Goal: Task Accomplishment & Management: Manage account settings

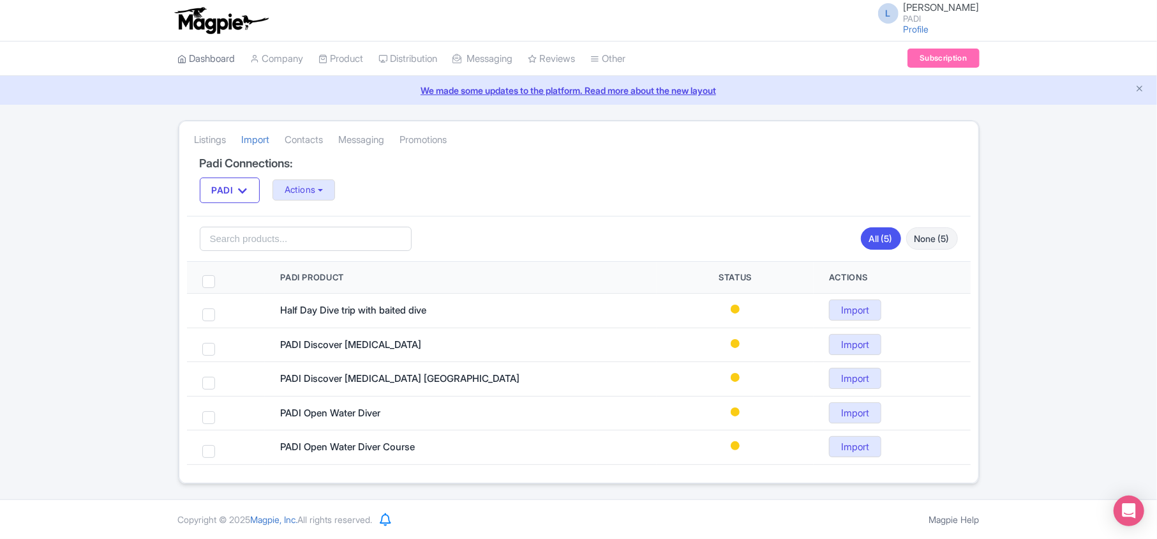
click at [200, 56] on link "Dashboard" at bounding box center [206, 58] width 57 height 35
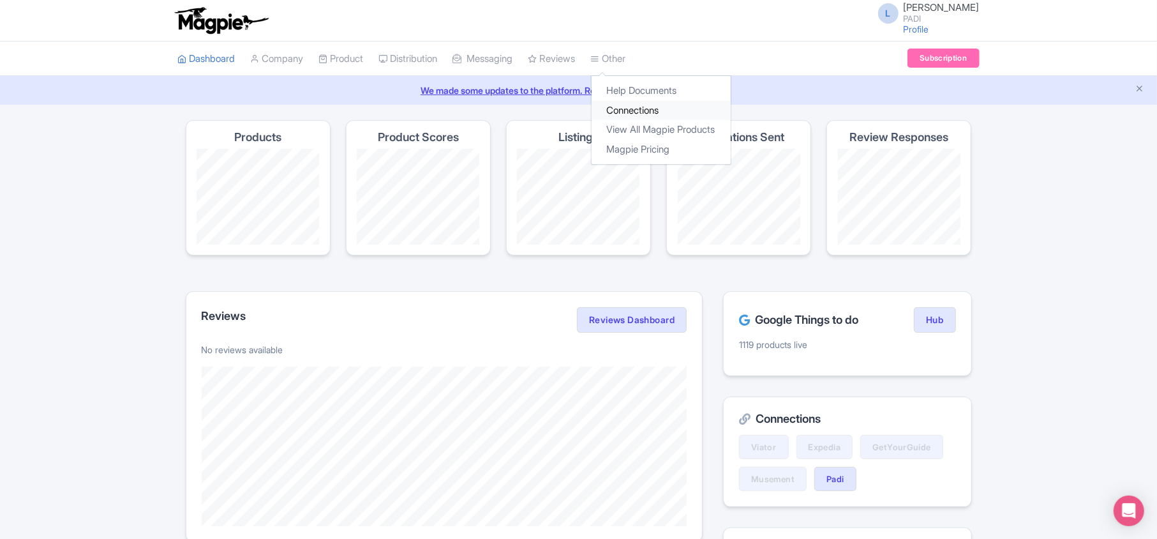
click at [645, 108] on link "Connections" at bounding box center [661, 111] width 139 height 20
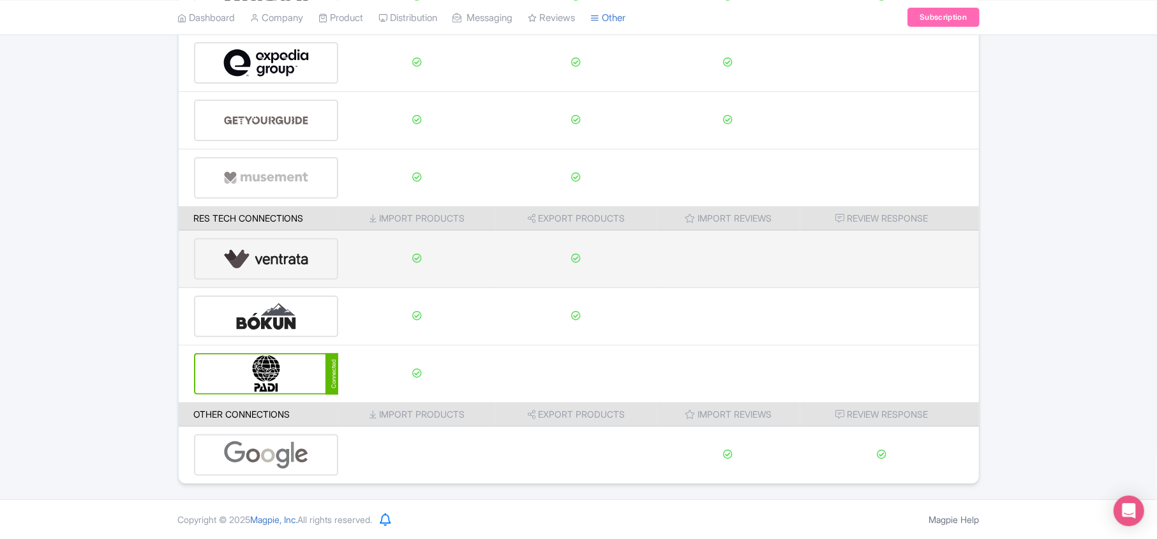
scroll to position [200, 0]
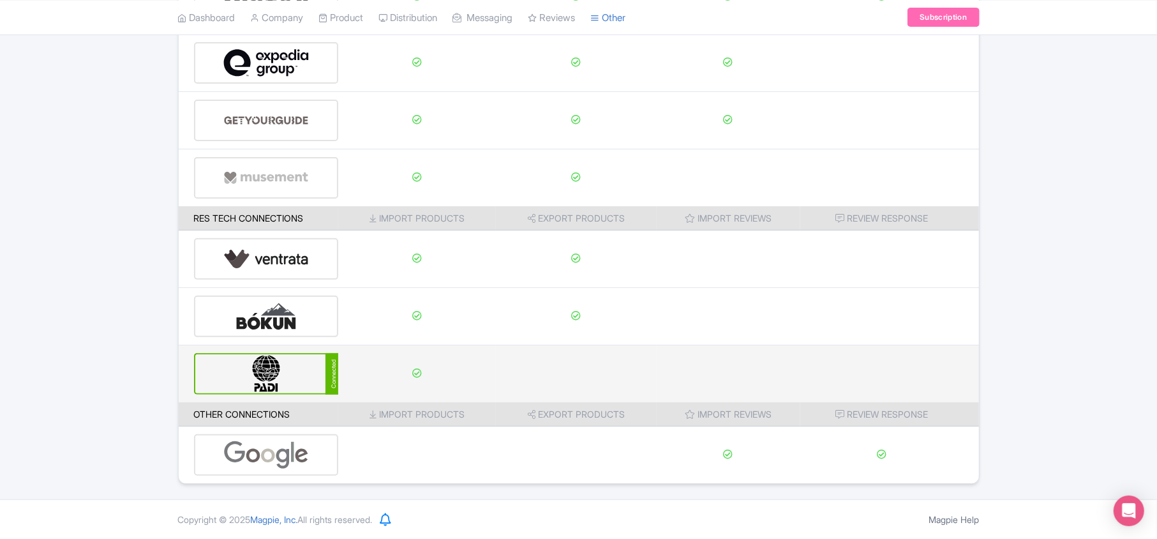
click at [273, 376] on img at bounding box center [266, 373] width 86 height 39
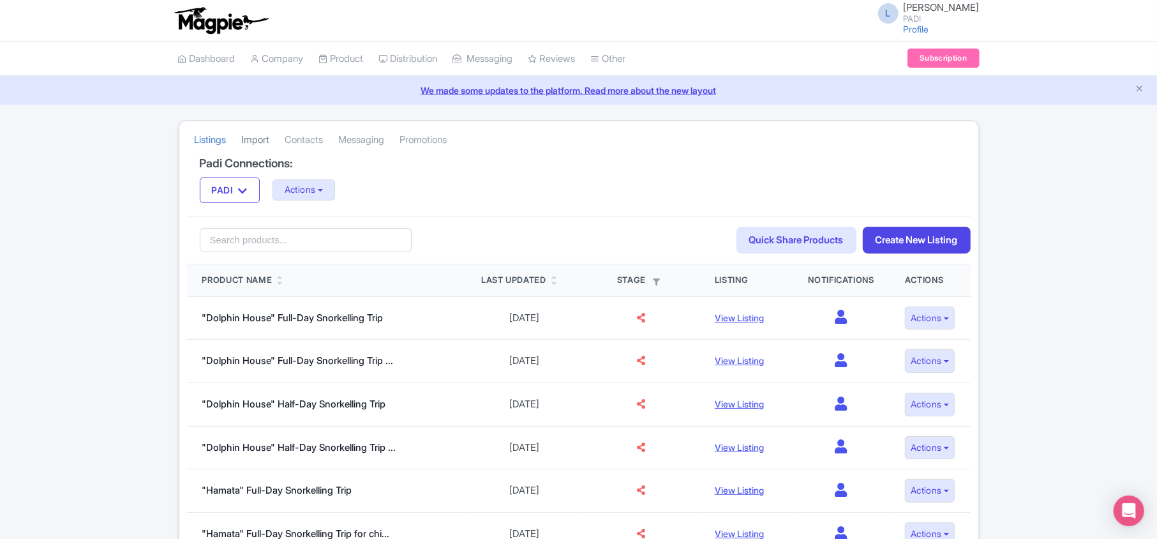
click at [254, 143] on link "Import" at bounding box center [256, 140] width 28 height 35
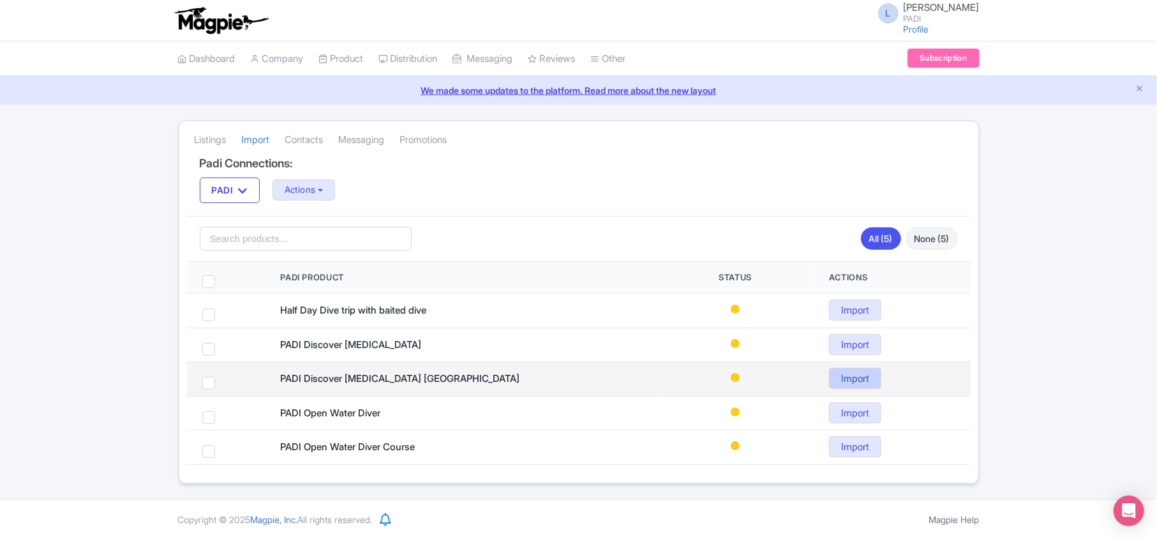
click at [848, 384] on link "Import" at bounding box center [855, 378] width 52 height 21
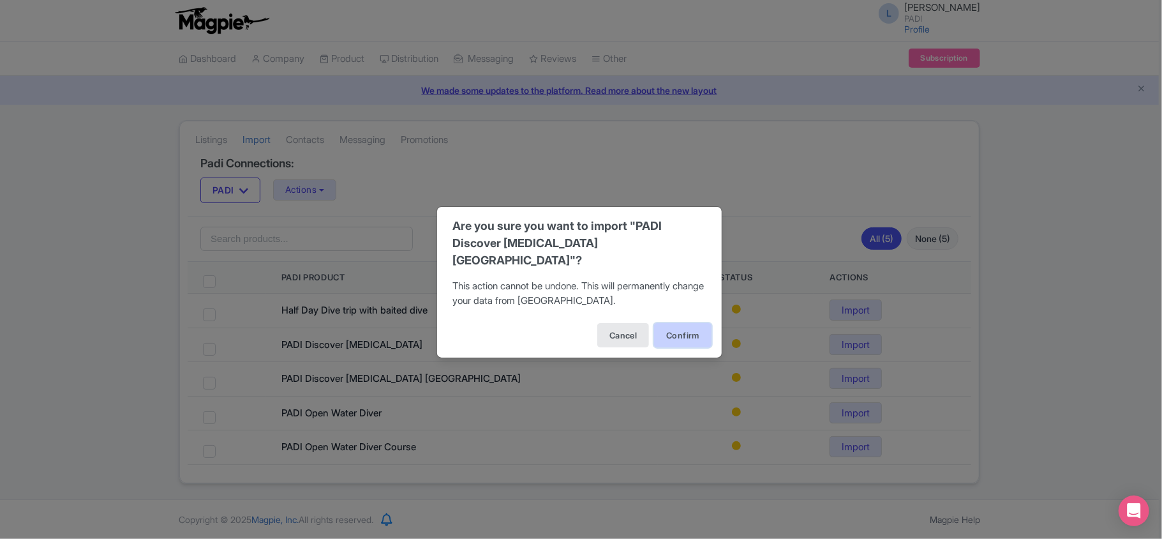
click at [680, 323] on button "Confirm" at bounding box center [682, 335] width 57 height 24
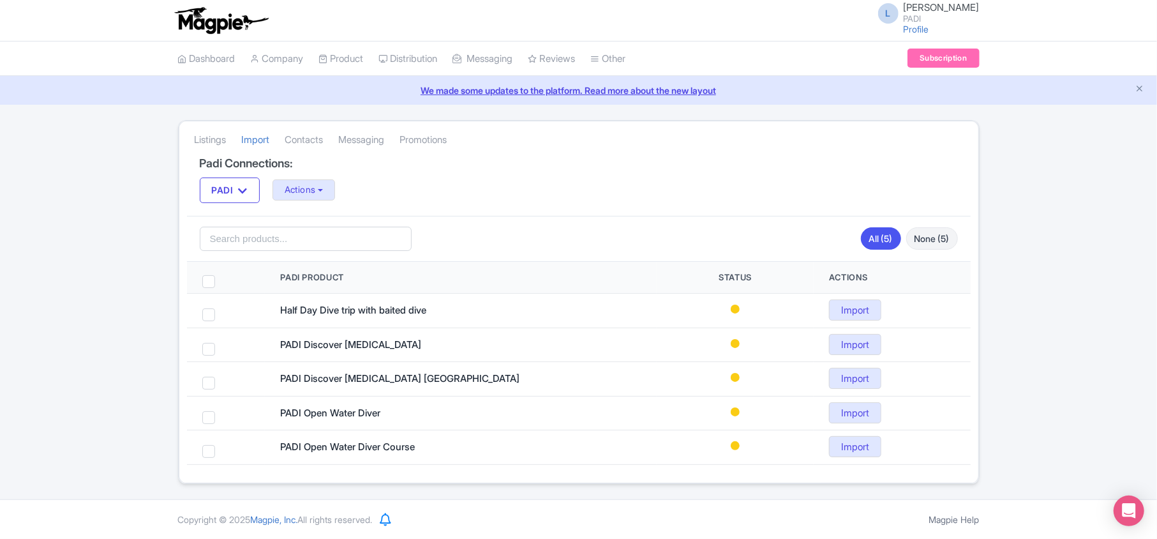
click at [1030, 235] on div "Error Can't import product PADI Discover [MEDICAL_DATA] [GEOGRAPHIC_DATA]. Mayb…" at bounding box center [578, 302] width 1157 height 364
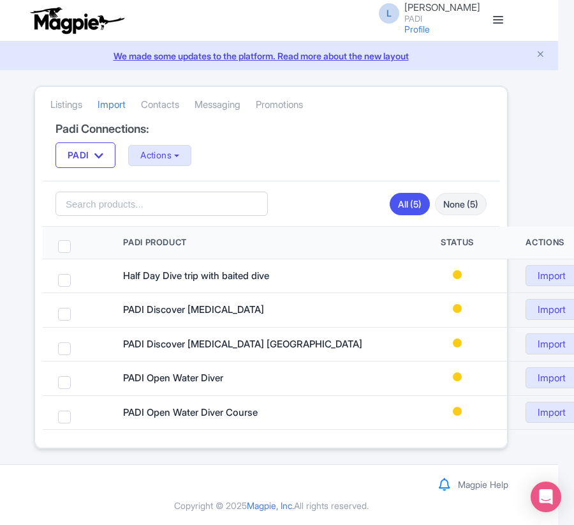
scroll to position [0, 10]
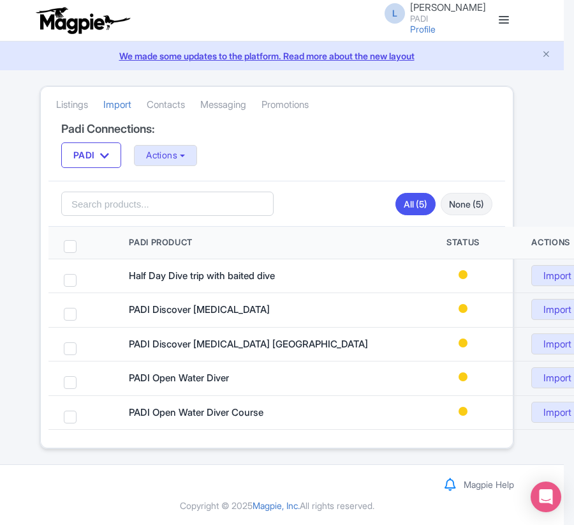
click at [560, 147] on div "Error Can't import product PADI Discover Scuba Diving PADANGBAI. Maybe the prod…" at bounding box center [277, 268] width 574 height 364
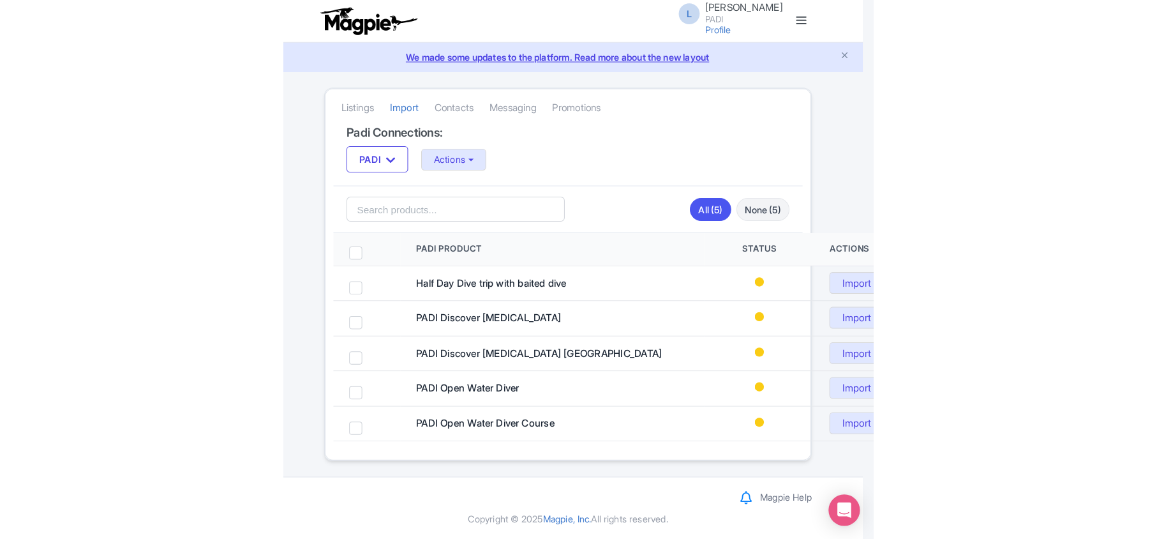
scroll to position [0, 0]
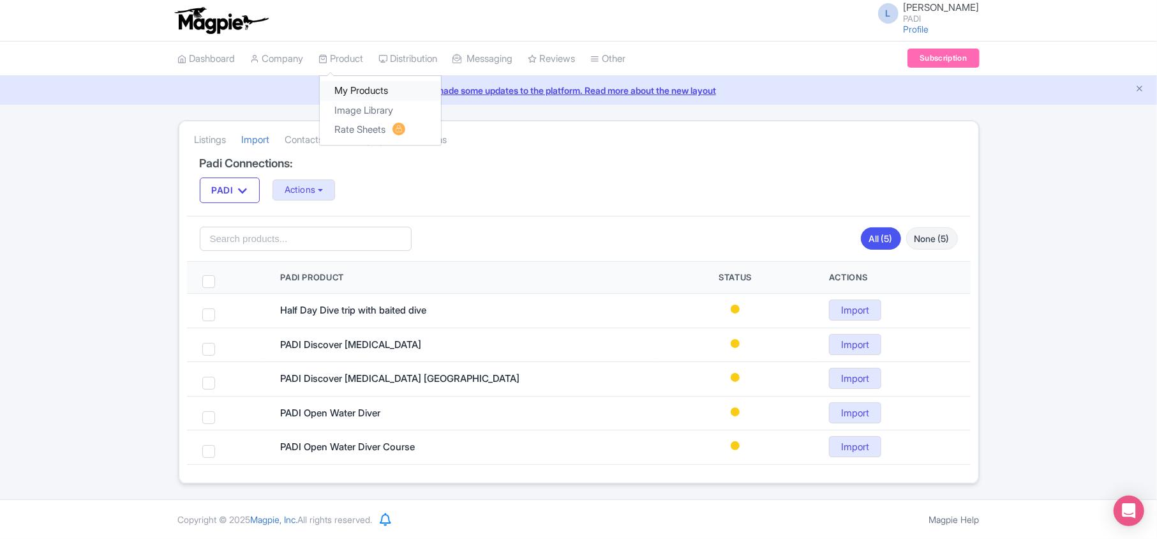
click at [357, 86] on link "My Products" at bounding box center [380, 91] width 121 height 20
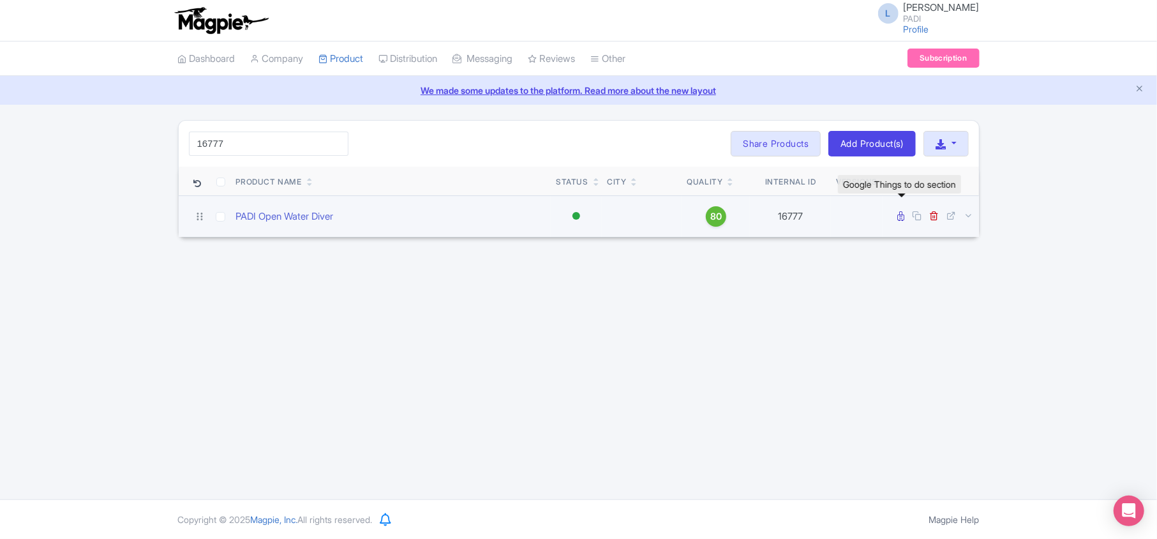
type input "16777"
click at [902, 218] on icon at bounding box center [901, 216] width 7 height 10
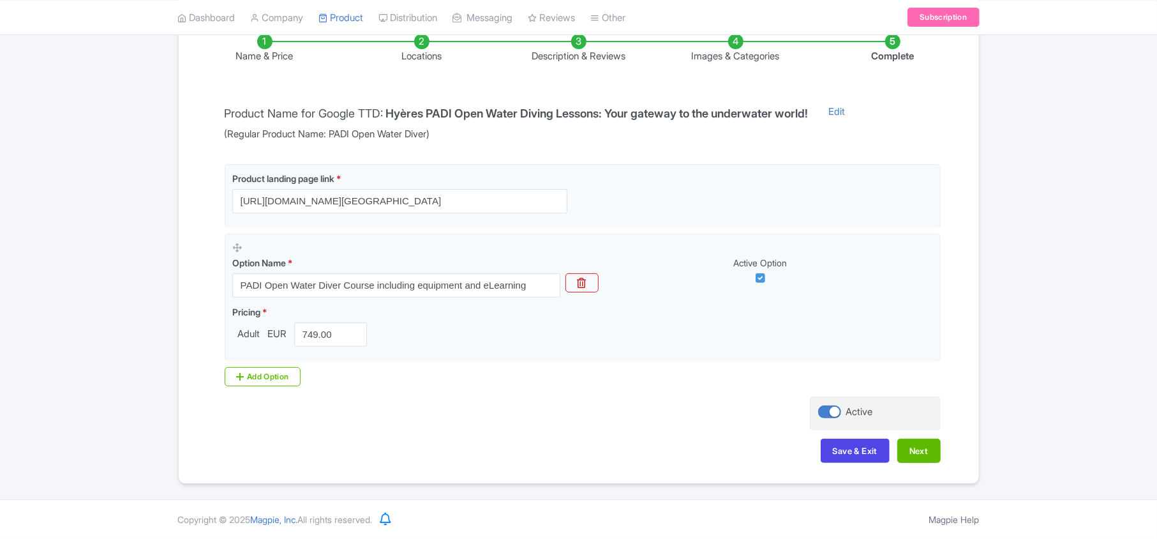
scroll to position [225, 0]
click at [912, 452] on button "Next" at bounding box center [918, 451] width 43 height 24
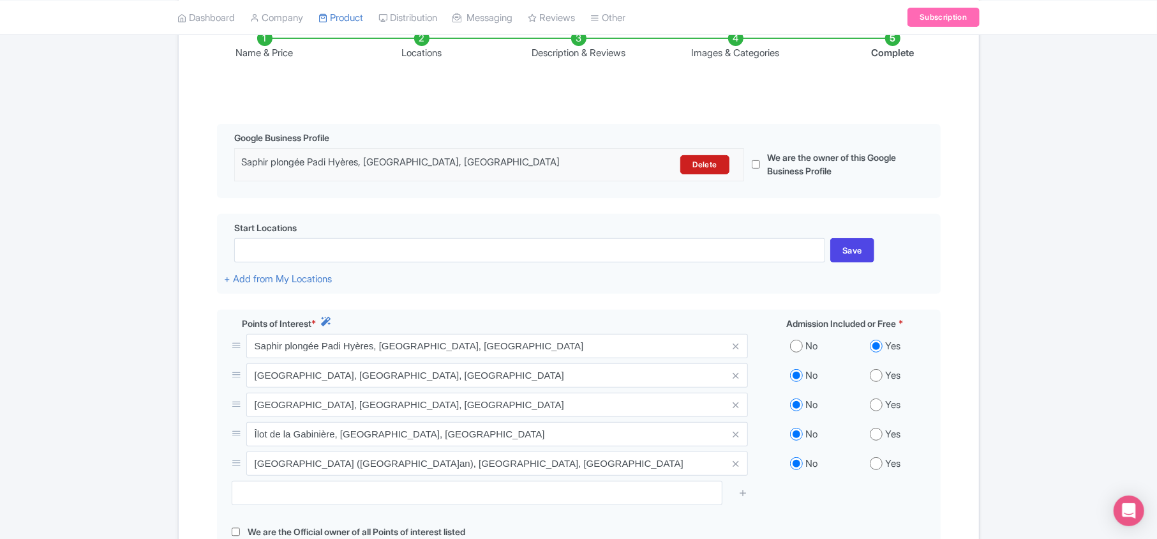
scroll to position [310, 0]
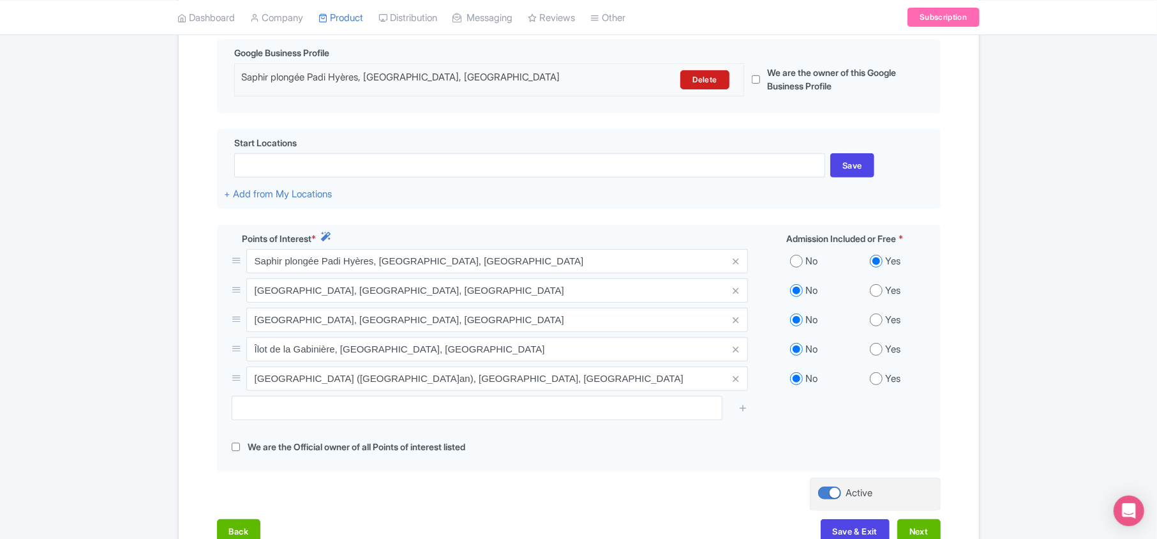
click at [98, 369] on div "Success Product Saved ← Back to Products PADI Open Water Diver ID# CLWSMG Conte…" at bounding box center [578, 196] width 1157 height 772
click at [98, 57] on div "Success Product Saved ← Back to Products PADI Open Water Diver ID# CLWSMG Conte…" at bounding box center [578, 196] width 1157 height 772
click at [914, 526] on button "Next" at bounding box center [918, 531] width 43 height 24
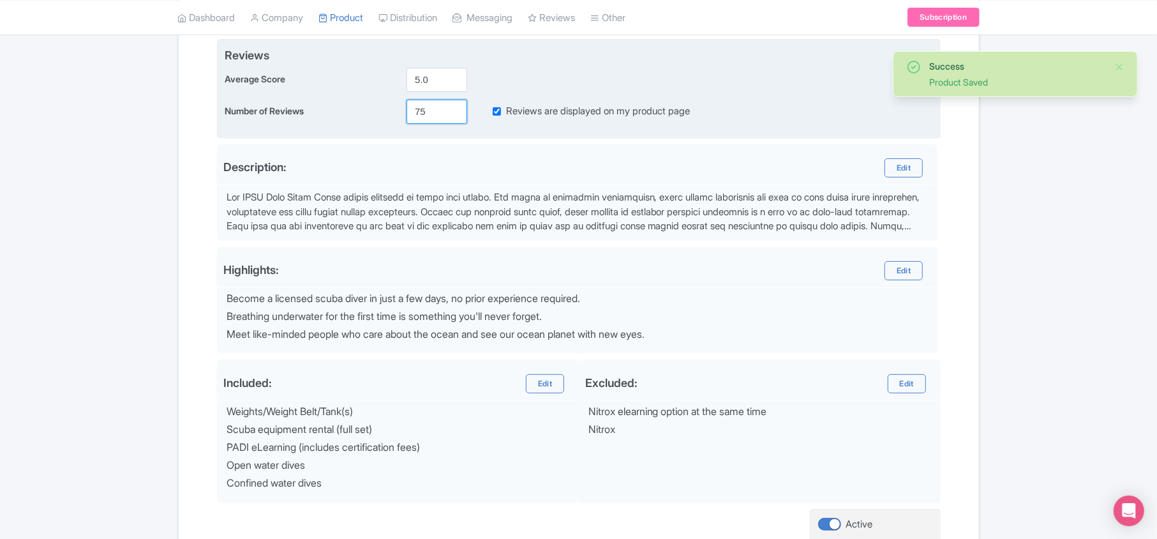
drag, startPoint x: 428, startPoint y: 113, endPoint x: 398, endPoint y: 110, distance: 29.5
click at [398, 110] on div "Number of Reviews 75 Reviews are displayed on my product page" at bounding box center [579, 112] width 709 height 24
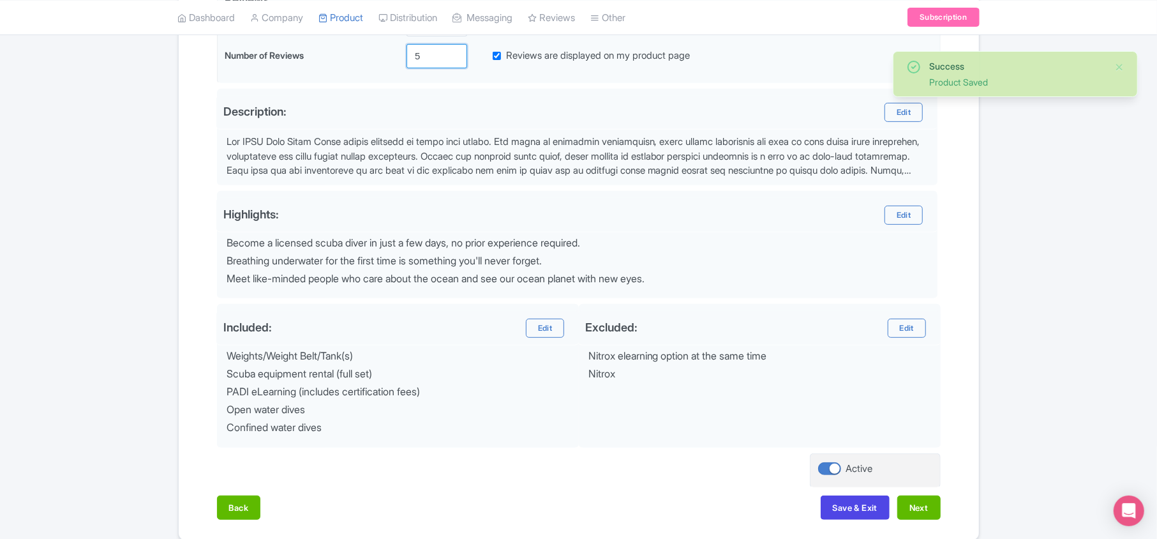
scroll to position [394, 0]
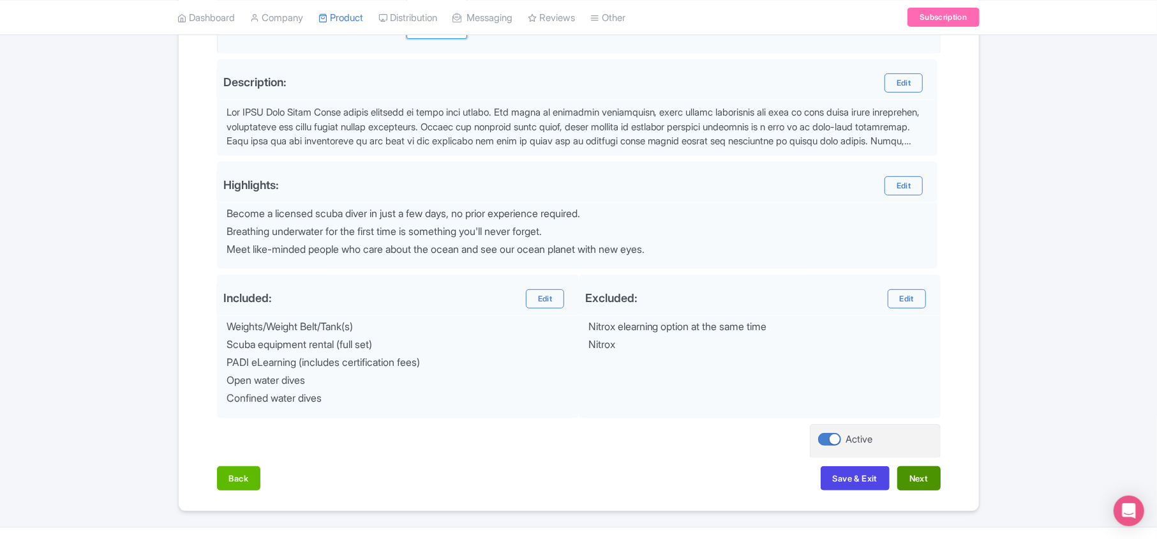
type input "5"
click at [913, 486] on button "Next" at bounding box center [918, 478] width 43 height 24
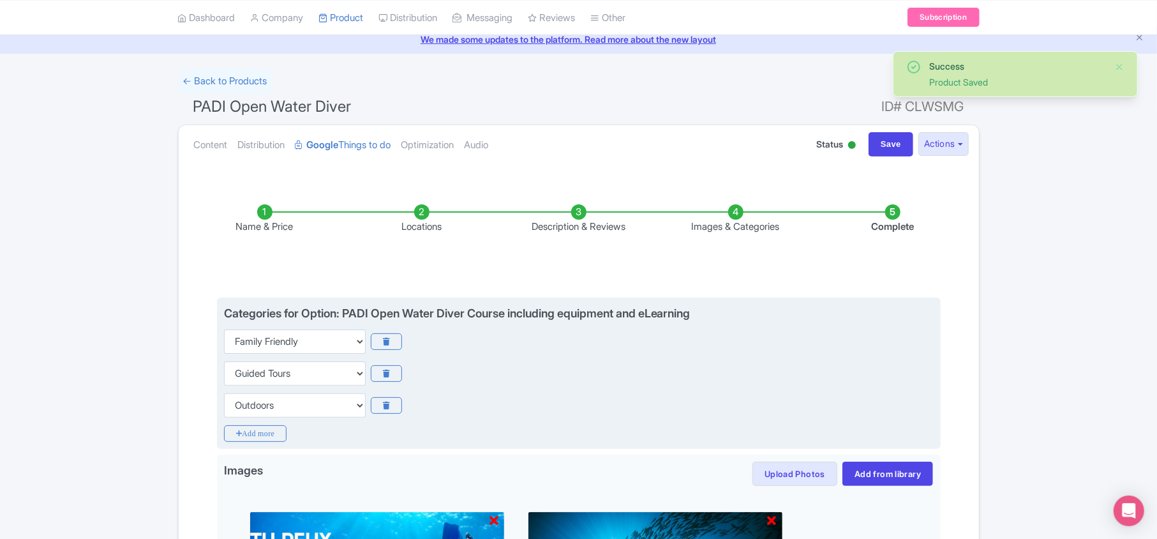
scroll to position [0, 0]
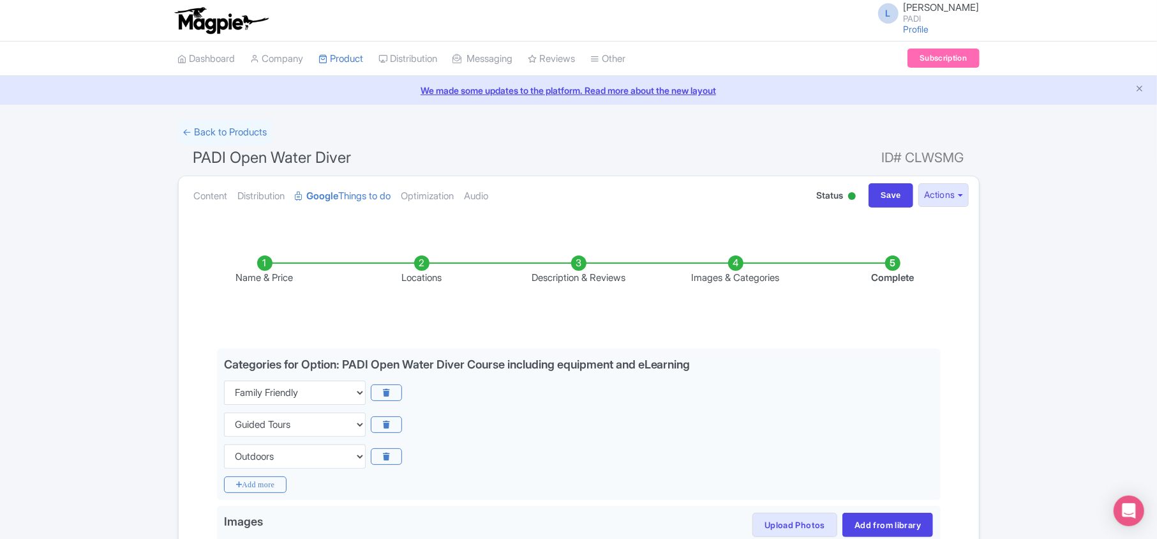
click at [578, 264] on li "Description & Reviews" at bounding box center [578, 270] width 157 height 30
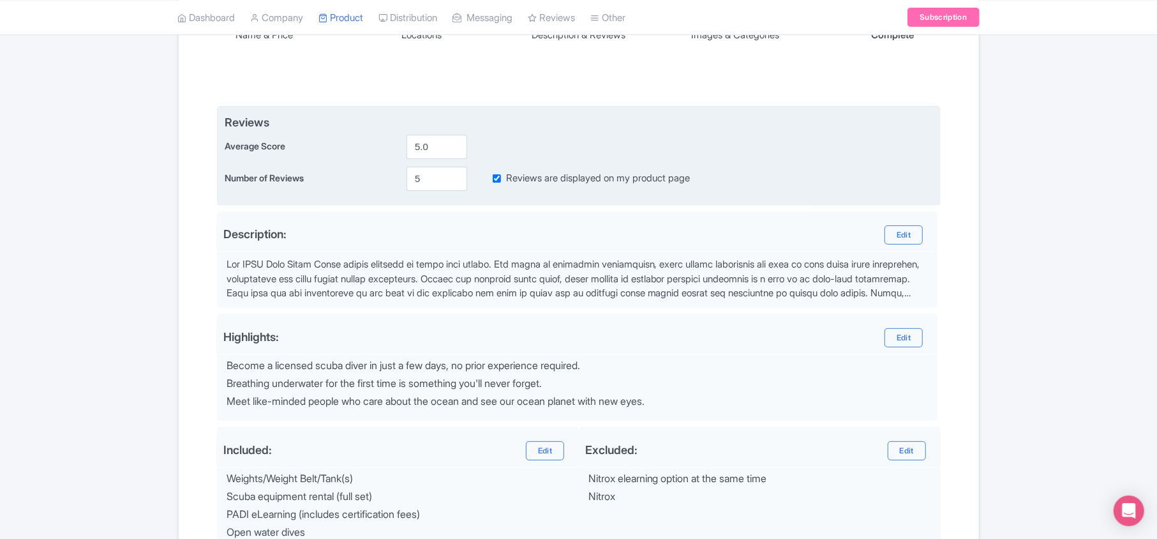
scroll to position [255, 0]
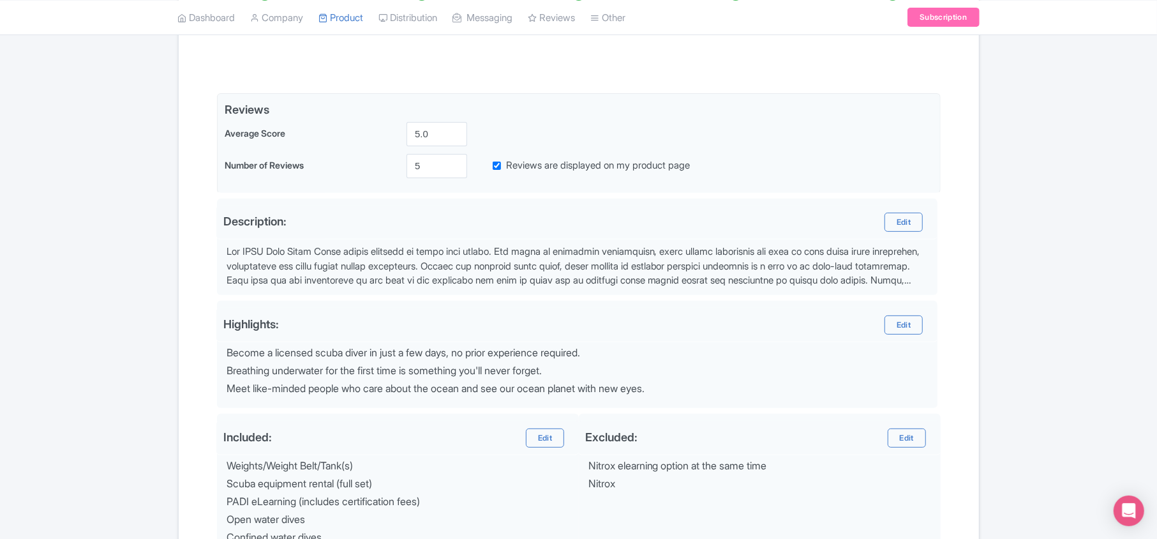
click at [190, 230] on div "Name & Price Locations Description & Reviews Images & Categories Complete Edit …" at bounding box center [578, 308] width 785 height 668
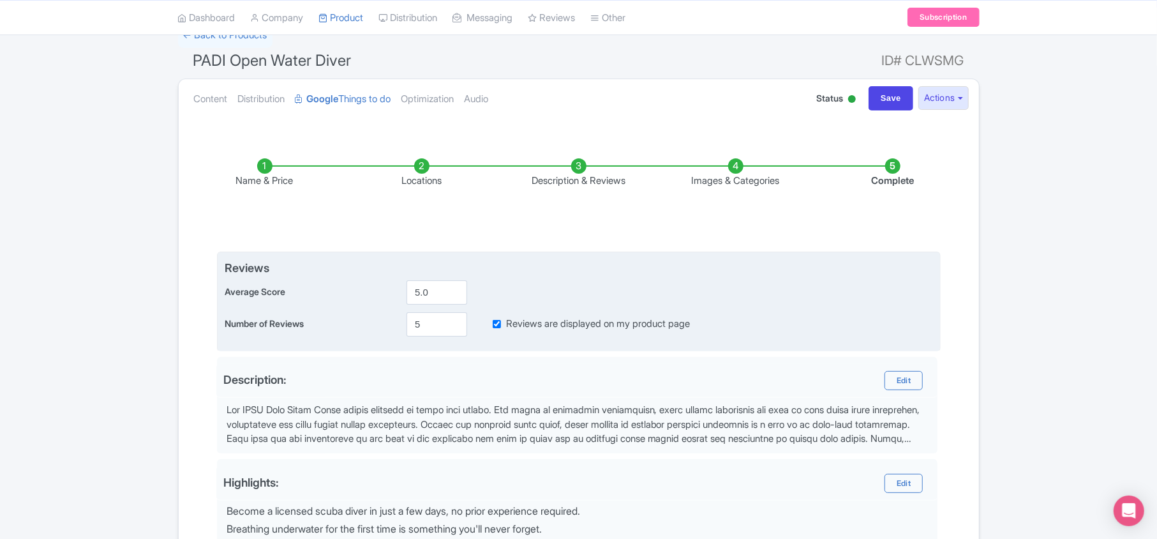
scroll to position [85, 0]
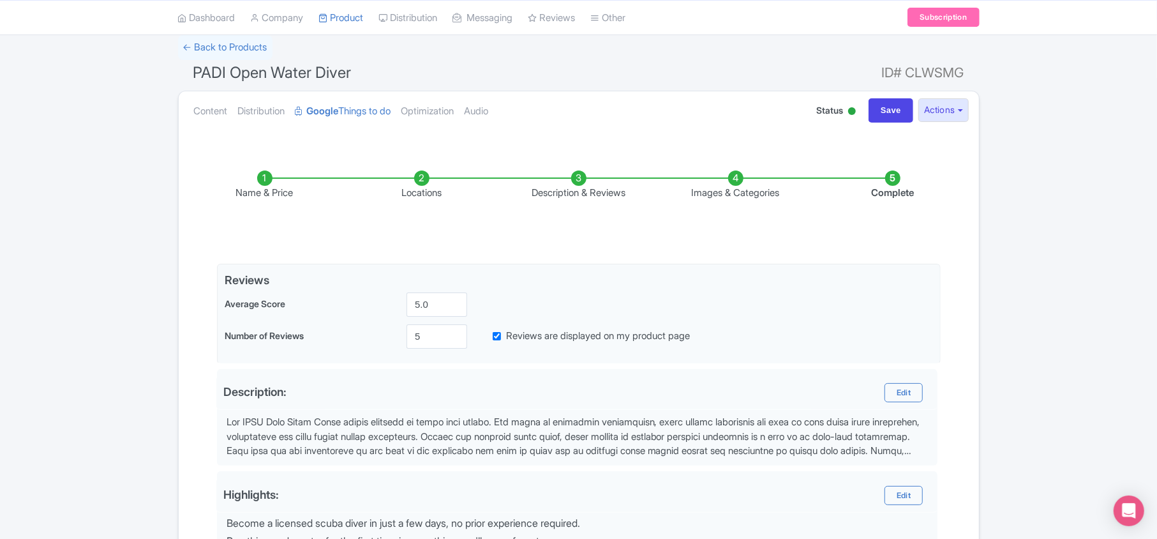
click at [419, 181] on li "Locations" at bounding box center [421, 185] width 157 height 30
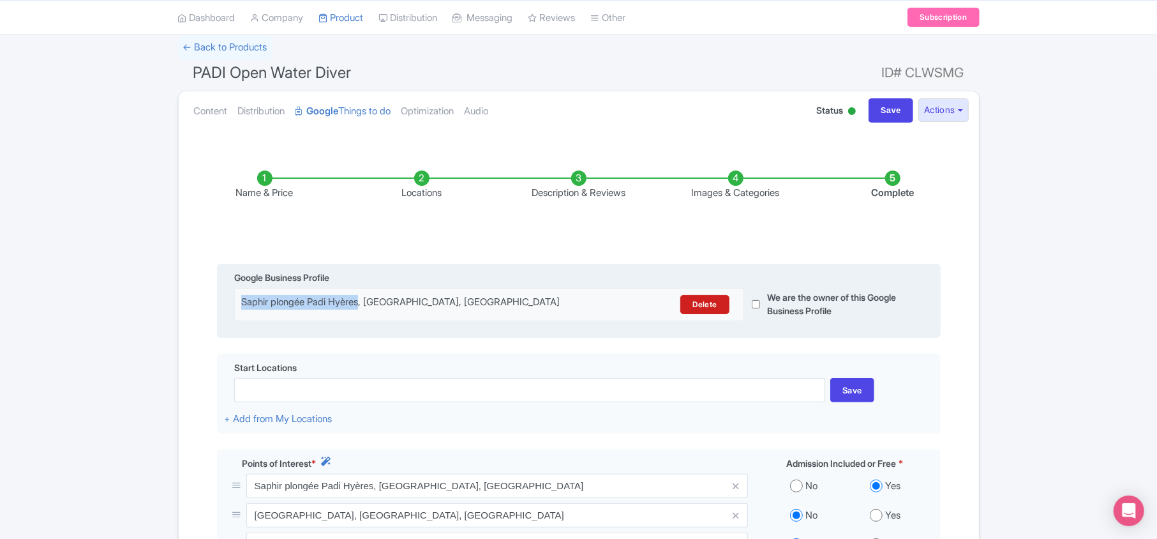
drag, startPoint x: 243, startPoint y: 302, endPoint x: 368, endPoint y: 300, distance: 125.1
click at [368, 300] on div "Saphir plongée Padi Hyères, Hyères, France" at bounding box center [427, 304] width 372 height 19
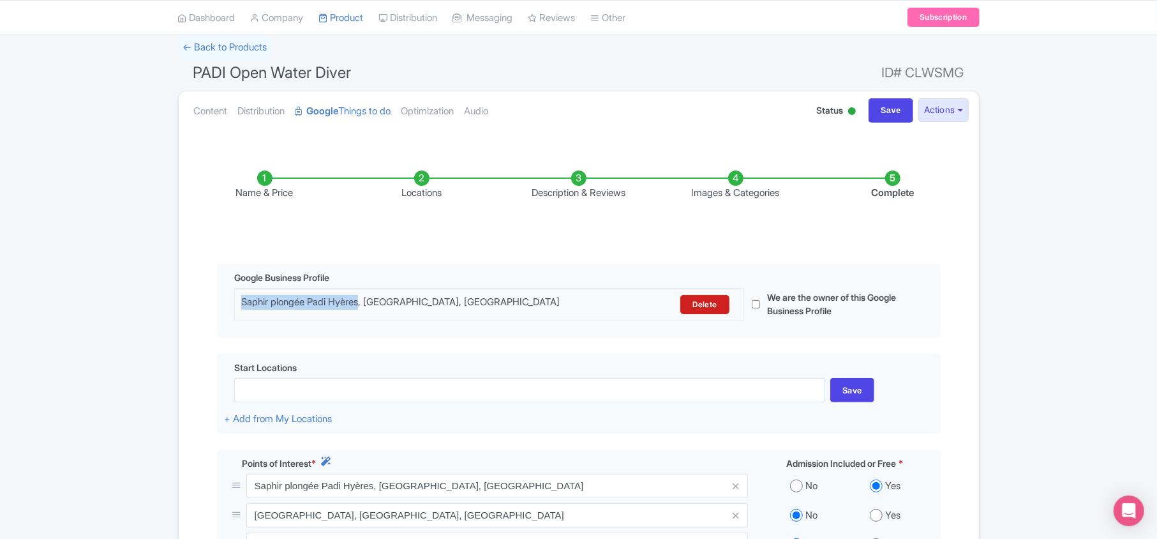
copy div "Saphir plongée Padi Hyères"
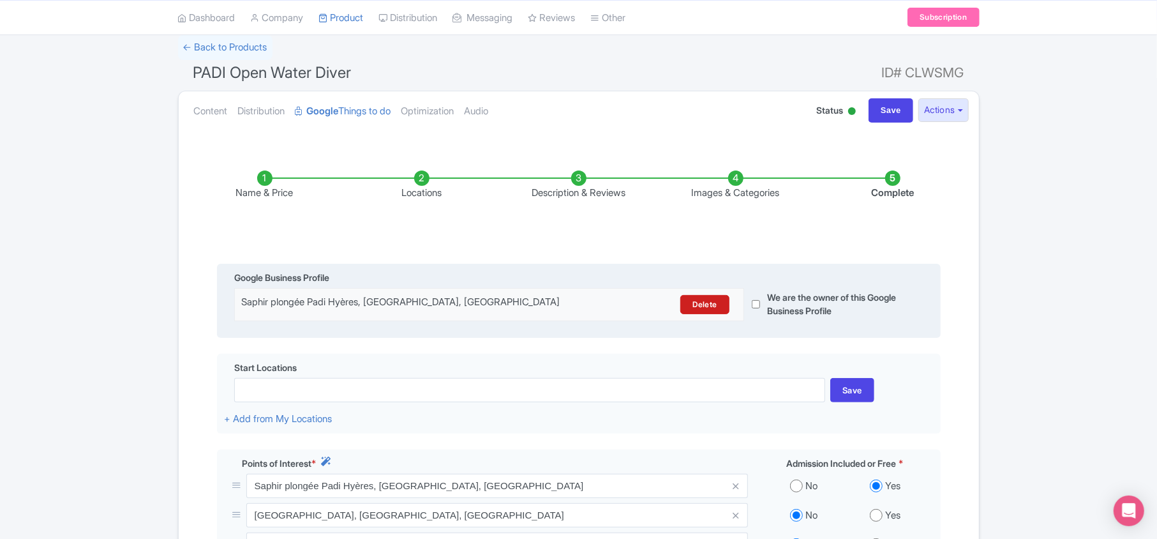
click at [453, 295] on div "Saphir plongée Padi Hyères, Hyères, France Delete" at bounding box center [489, 304] width 510 height 33
drag, startPoint x: 453, startPoint y: 300, endPoint x: 245, endPoint y: 305, distance: 207.5
click at [245, 305] on div "Saphir plongée Padi Hyères, Hyères, France" at bounding box center [427, 304] width 372 height 19
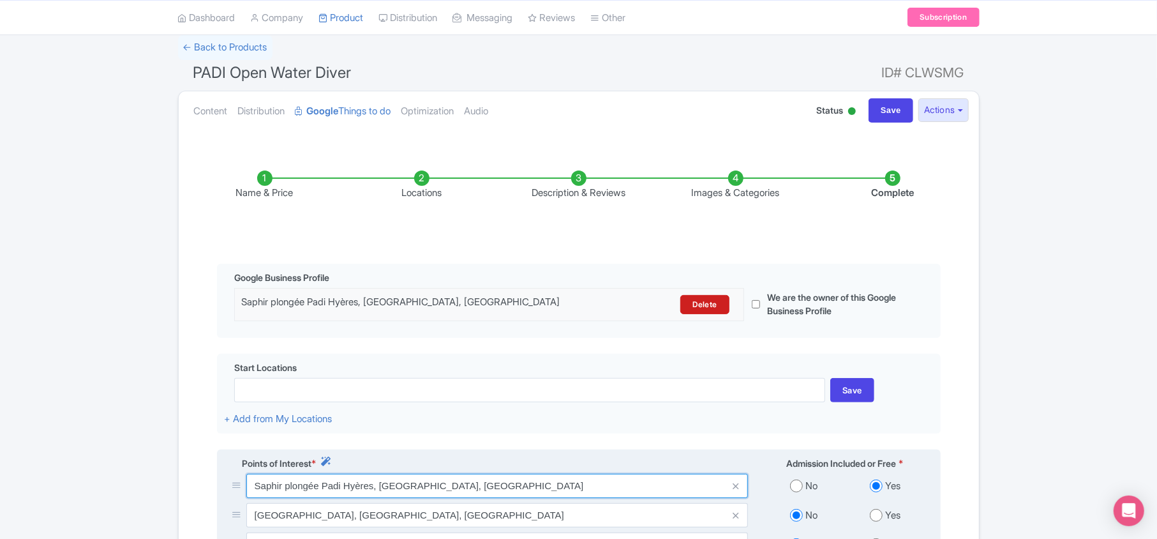
drag, startPoint x: 249, startPoint y: 490, endPoint x: 470, endPoint y: 483, distance: 221.0
click at [470, 483] on input "Saphir plongée Padi Hyères, Hyères, France" at bounding box center [497, 486] width 502 height 24
click at [379, 493] on input "Saphir plongée Padi Hyères, Hyères, France" at bounding box center [497, 486] width 502 height 24
drag, startPoint x: 379, startPoint y: 492, endPoint x: 409, endPoint y: 491, distance: 29.4
click at [409, 491] on input "Saphir plongée Padi Hyères, Hyères, France" at bounding box center [497, 486] width 502 height 24
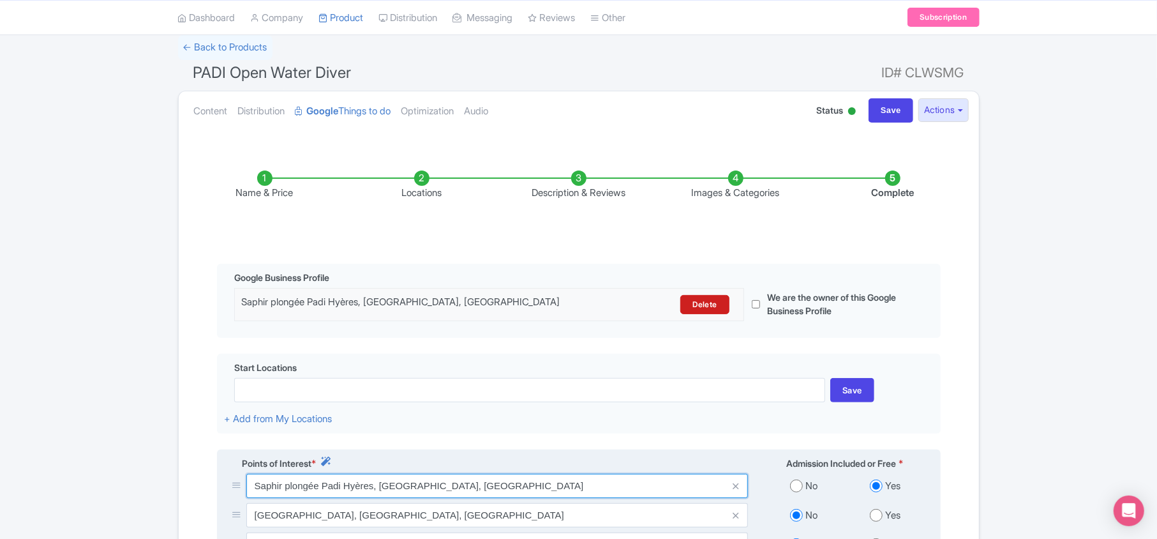
click at [453, 498] on input "Saphir plongée Padi Hyères, Hyères, France" at bounding box center [497, 486] width 502 height 24
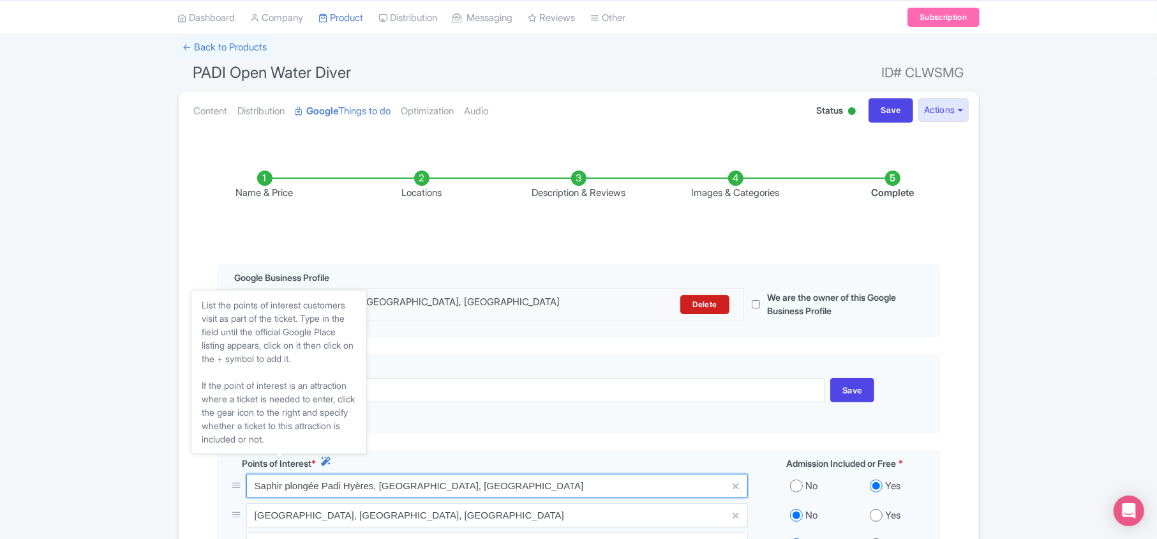
drag, startPoint x: 455, startPoint y: 489, endPoint x: 188, endPoint y: 467, distance: 268.3
click at [188, 467] on div "Name & Price Locations Description & Reviews Images & Categories Complete Edit …" at bounding box center [578, 463] width 785 height 636
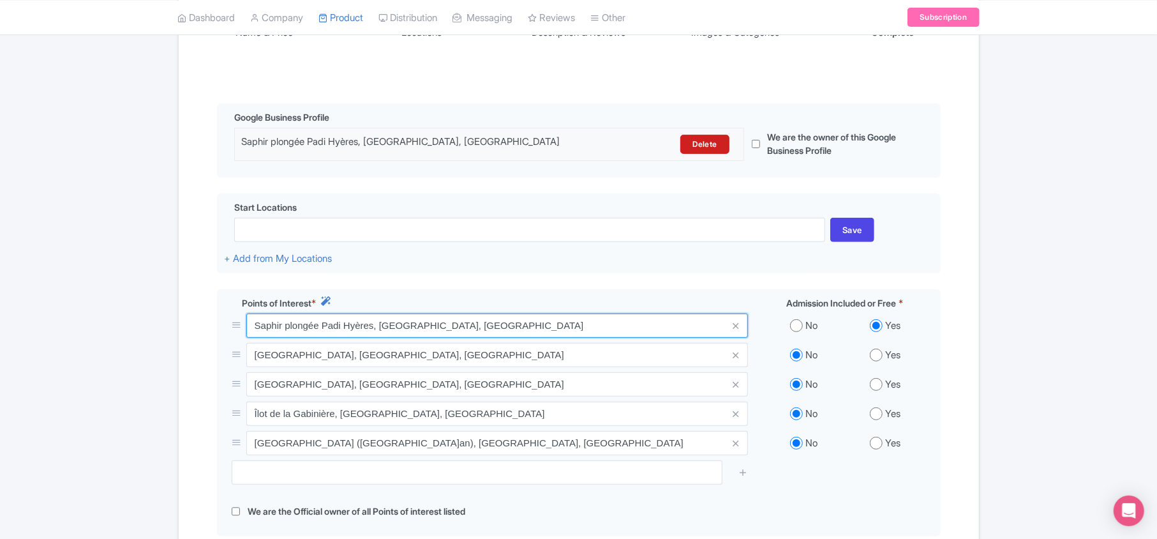
scroll to position [255, 0]
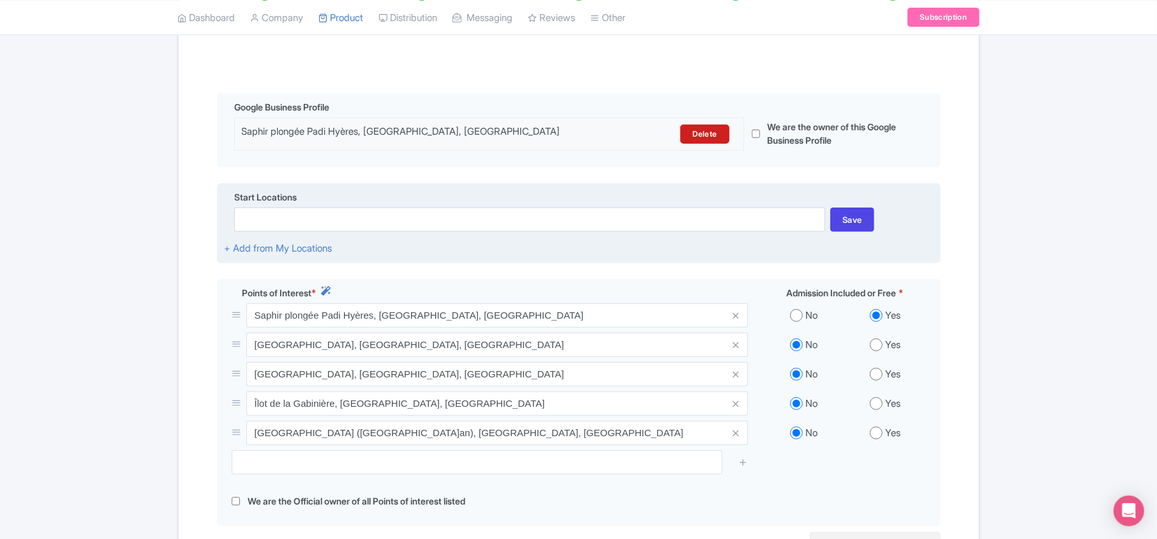
click at [499, 253] on div "Start Locations Save + Add from My Locations" at bounding box center [579, 223] width 724 height 80
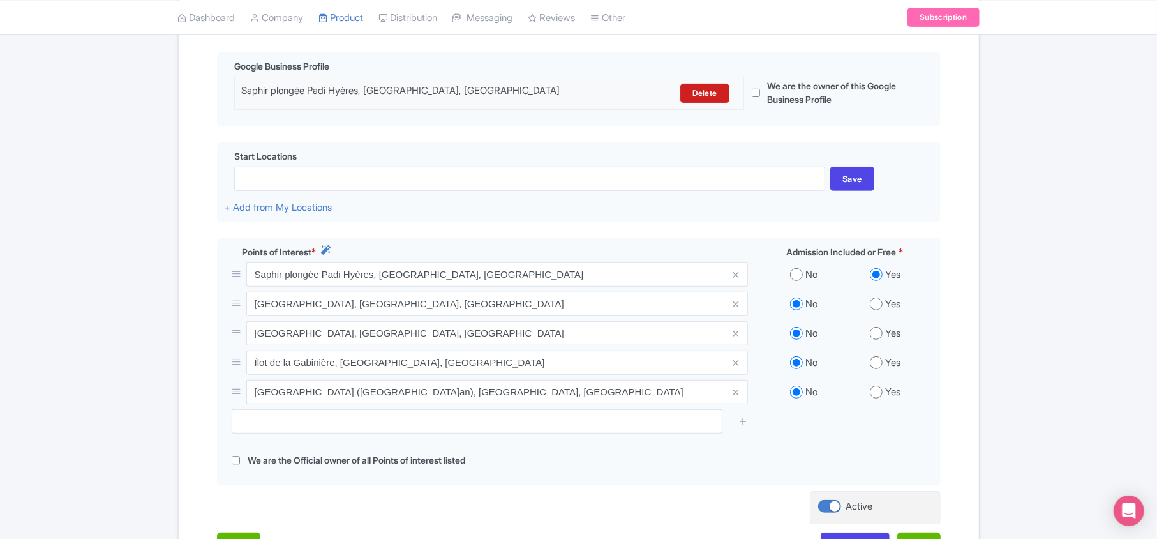
scroll to position [414, 0]
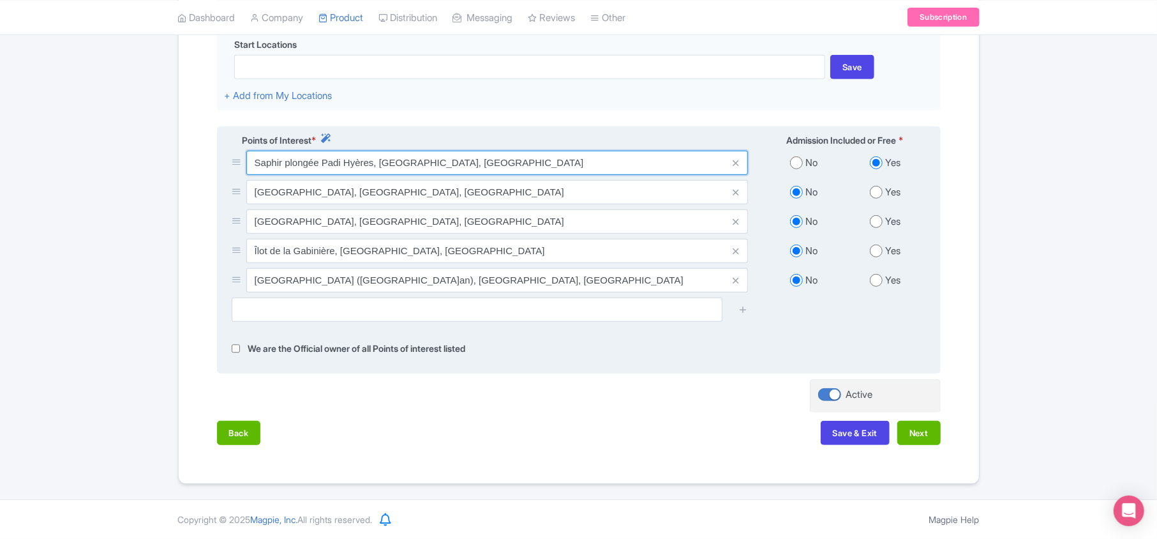
drag, startPoint x: 251, startPoint y: 163, endPoint x: 493, endPoint y: 158, distance: 241.3
click at [493, 158] on input "Saphir plongée Padi Hyères, Hyères, France" at bounding box center [497, 163] width 502 height 24
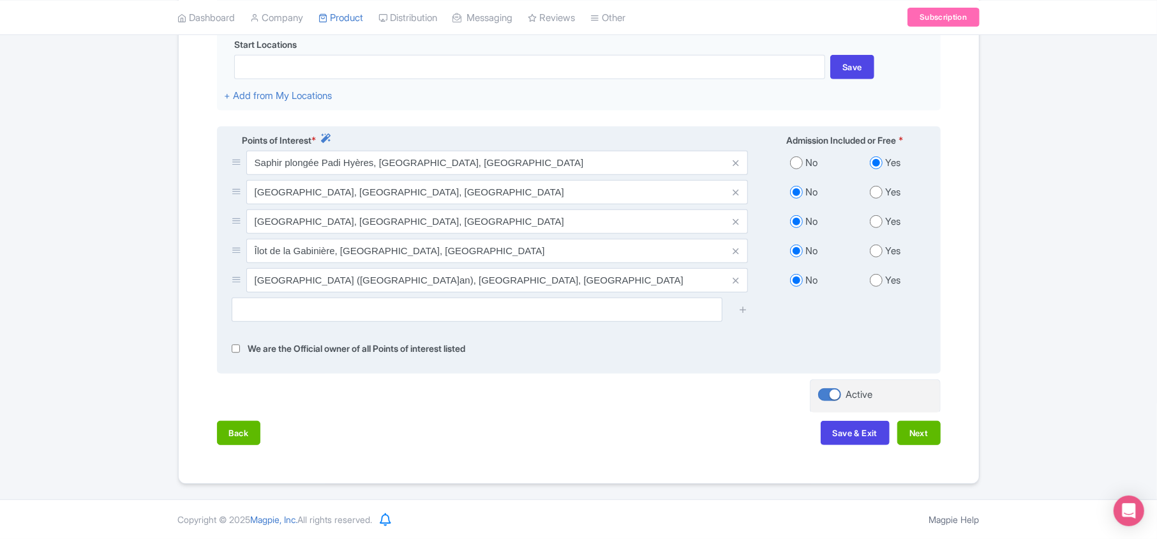
click at [435, 294] on div "Pointe de Brégançonnet (Pointe de Montrémian), Hyères, France" at bounding box center [490, 282] width 532 height 29
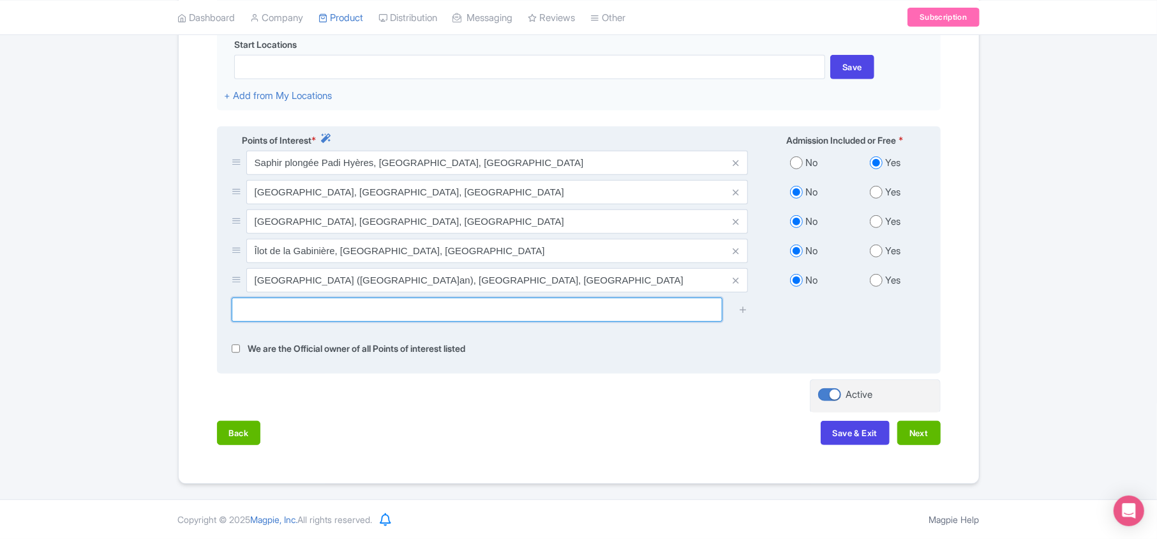
click at [434, 310] on input "text" at bounding box center [477, 309] width 491 height 24
paste input "Saphir plongée Padi Hyères, Hyères, France"
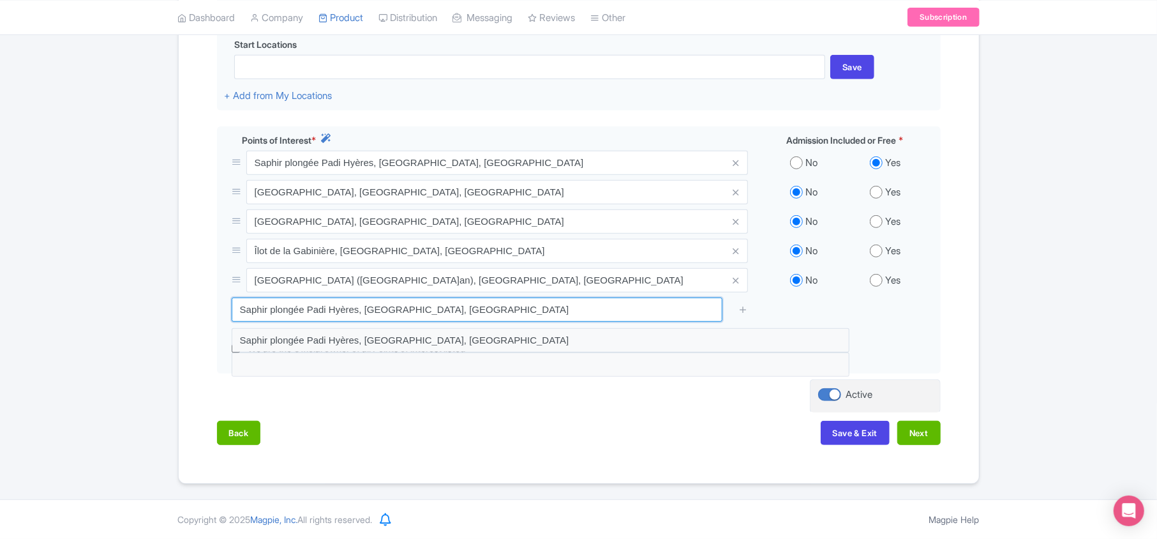
type input "Saphir plongée Padi Hyères, Hyères, France"
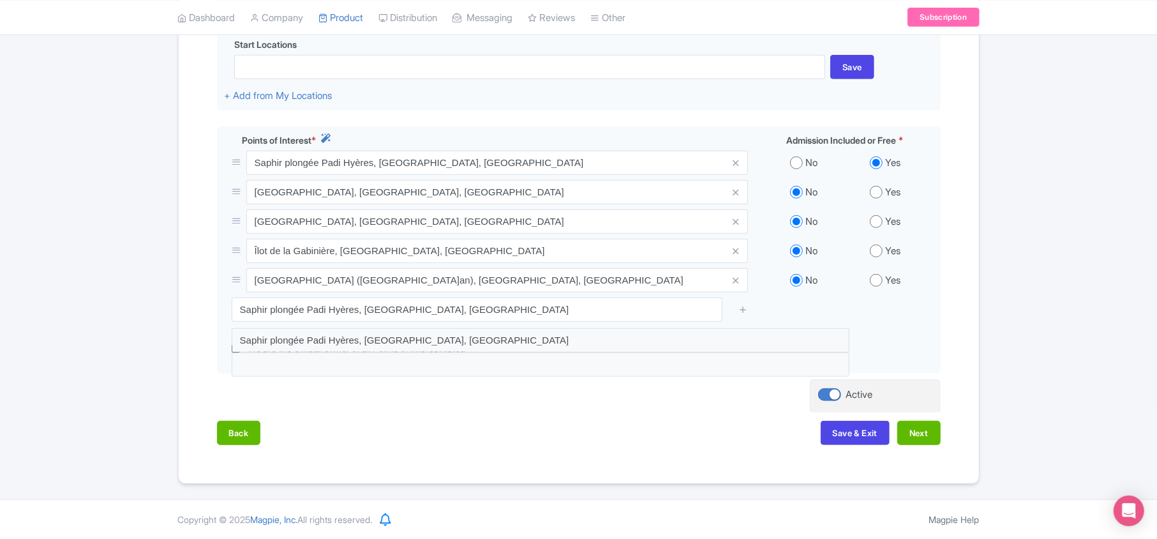
click at [144, 343] on div "Success Product Saved ← Back to Products PADI Open Water Diver ID# CLWSMG Conte…" at bounding box center [578, 98] width 1157 height 772
click at [82, 235] on div "Success Product Saved ← Back to Products PADI Open Water Diver ID# CLWSMG Conte…" at bounding box center [578, 98] width 1157 height 772
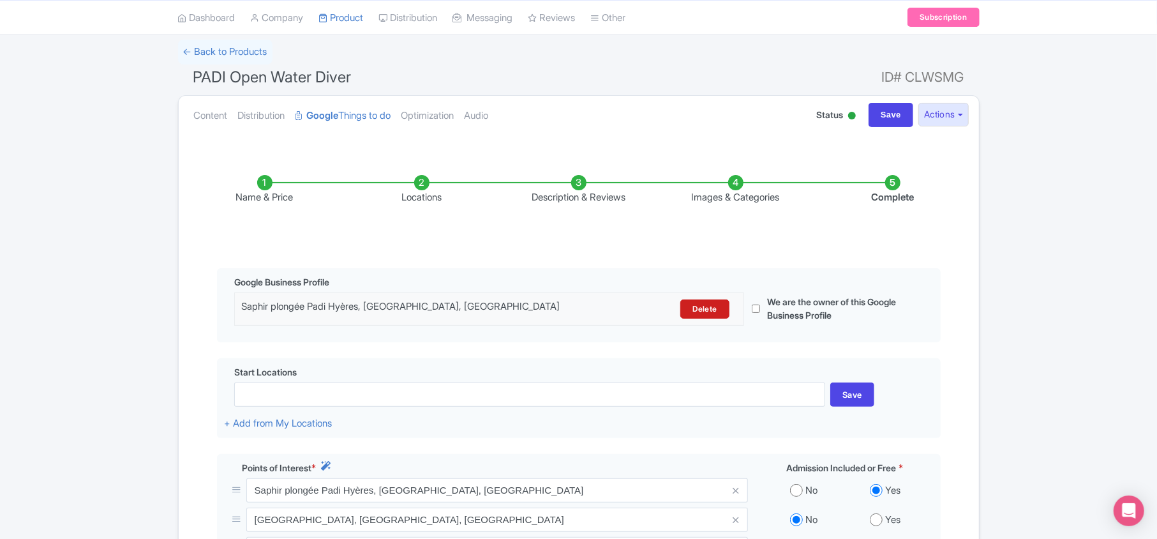
scroll to position [0, 0]
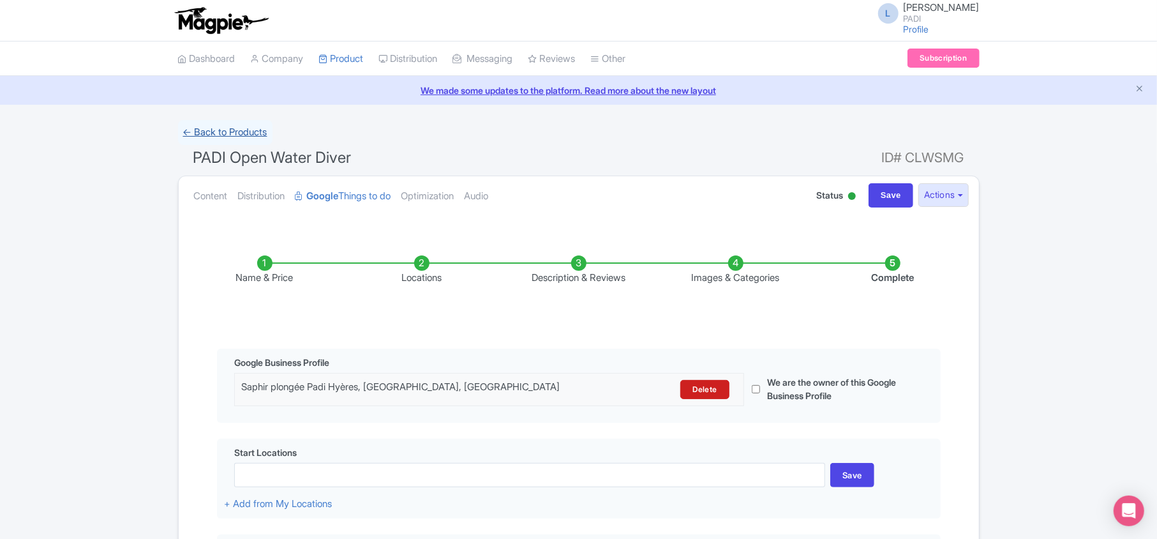
click at [213, 130] on link "← Back to Products" at bounding box center [225, 132] width 94 height 25
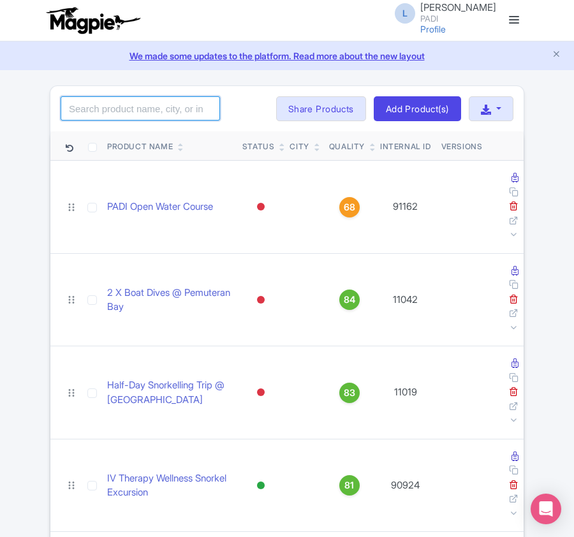
click at [126, 115] on input "search" at bounding box center [141, 108] width 160 height 24
paste input "16783"
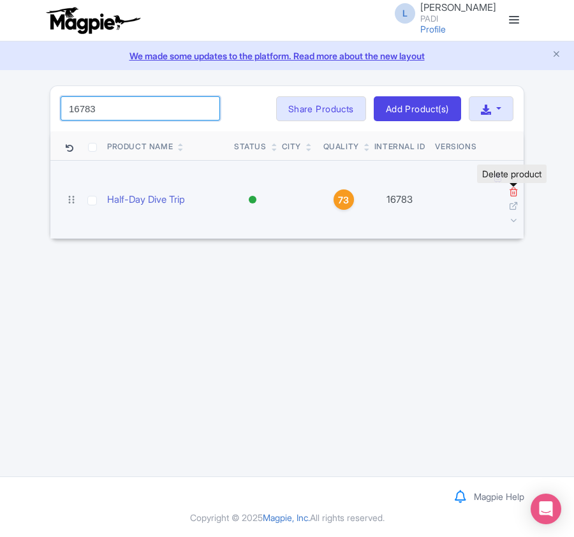
type input "16783"
click at [513, 191] on icon at bounding box center [514, 192] width 10 height 10
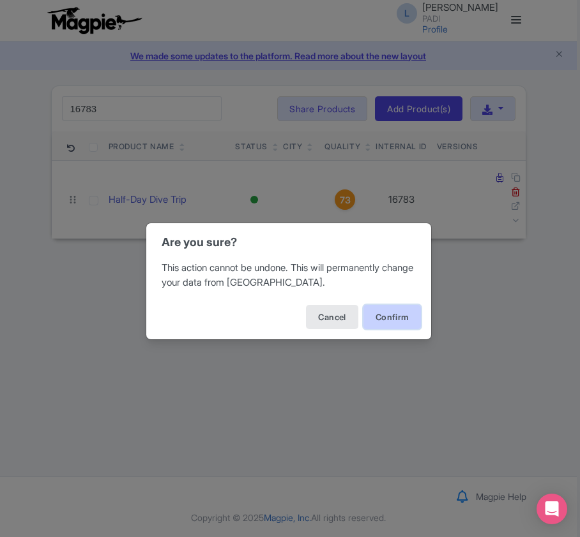
click at [407, 311] on button "Confirm" at bounding box center [391, 317] width 57 height 24
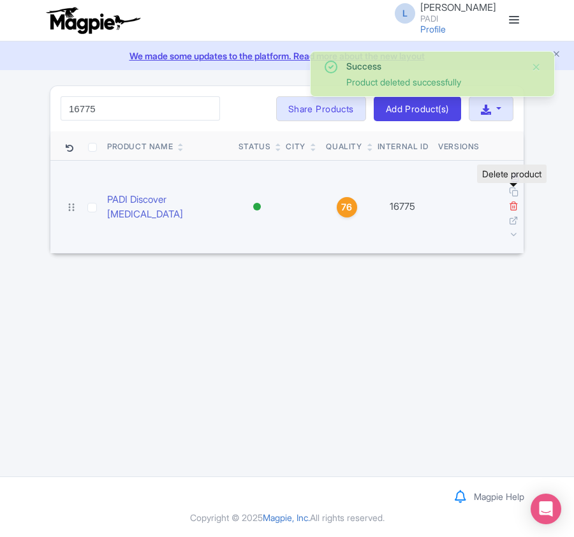
type input "16775"
click at [511, 201] on icon at bounding box center [514, 206] width 10 height 10
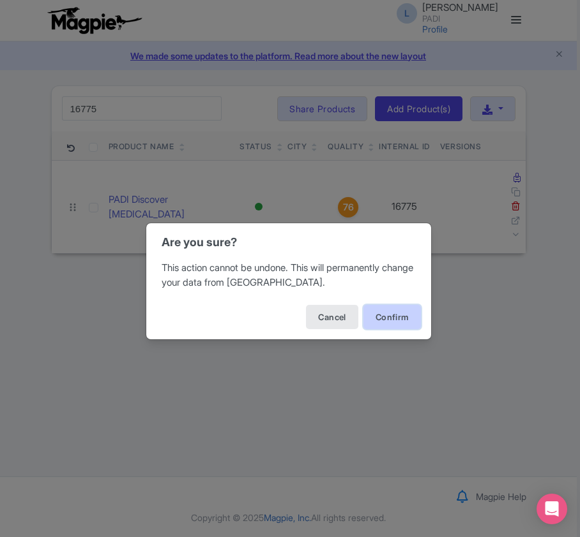
click at [402, 322] on button "Confirm" at bounding box center [391, 317] width 57 height 24
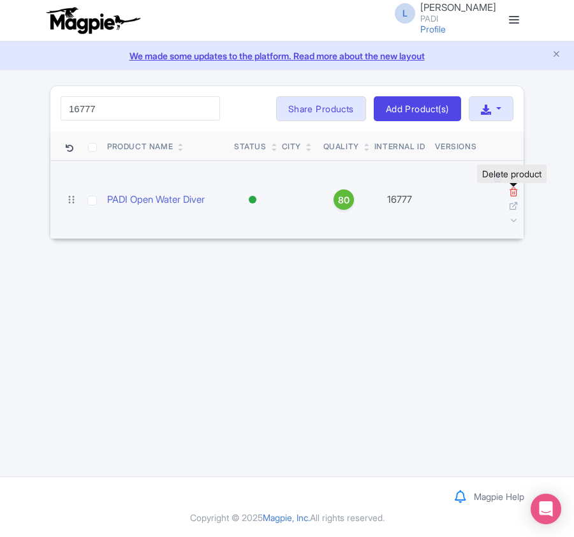
type input "16777"
click at [512, 195] on icon at bounding box center [514, 192] width 10 height 10
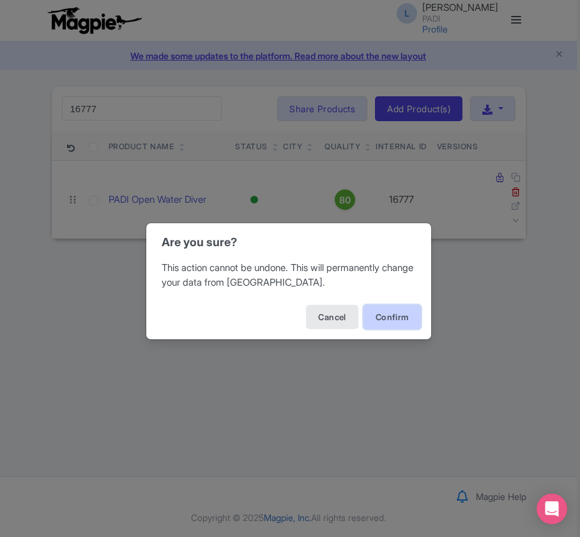
click at [400, 317] on button "Confirm" at bounding box center [391, 317] width 57 height 24
